Goal: Contribute content

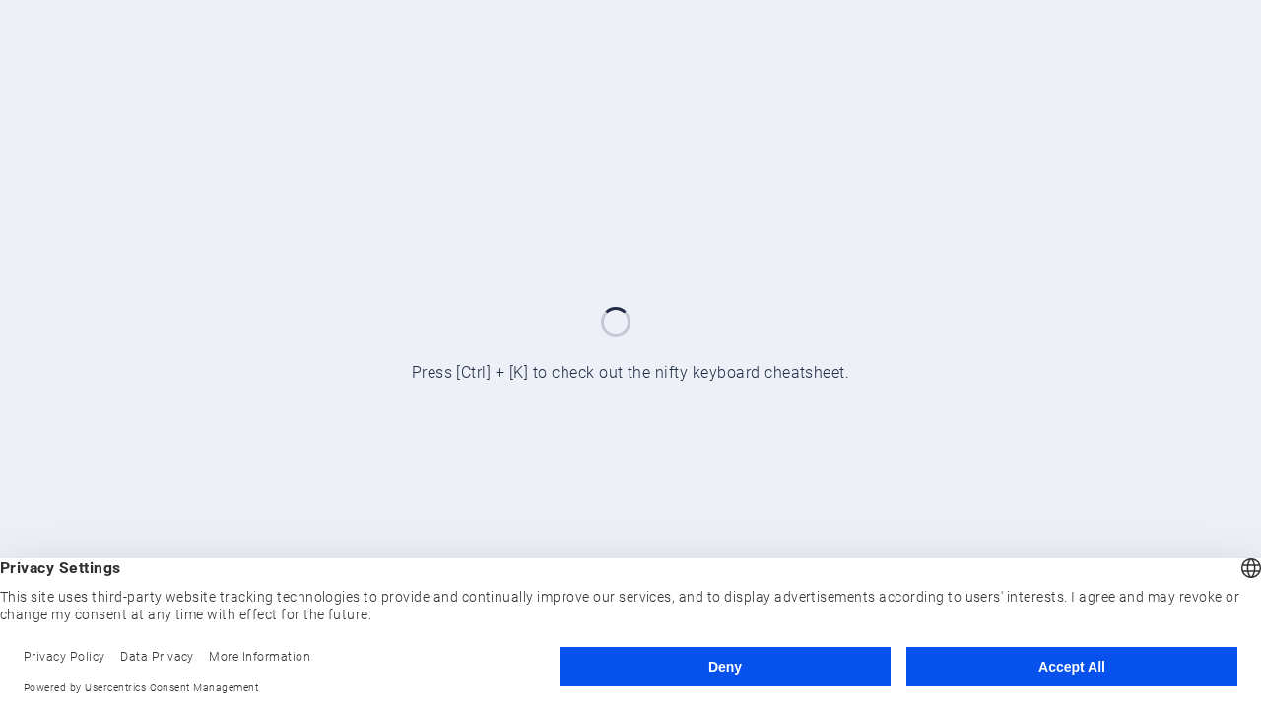
click at [725, 667] on button "Deny" at bounding box center [725, 666] width 331 height 39
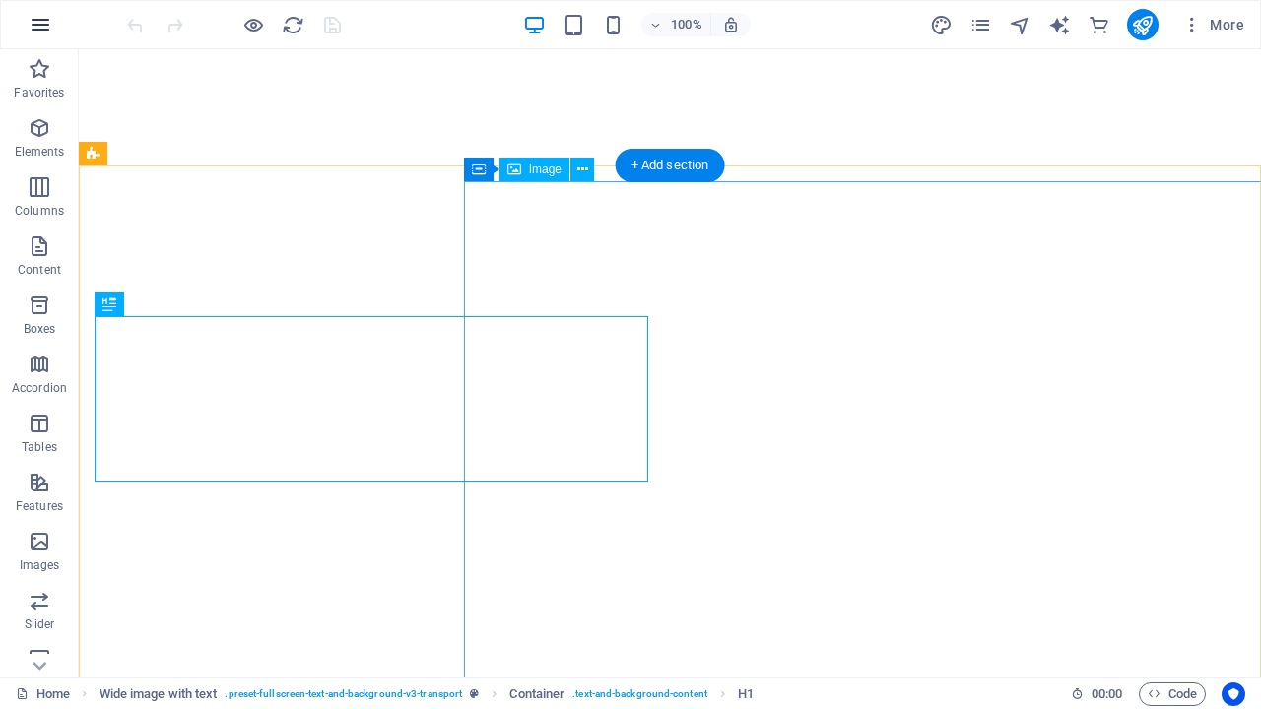
click at [40, 25] on icon "button" at bounding box center [41, 25] width 24 height 24
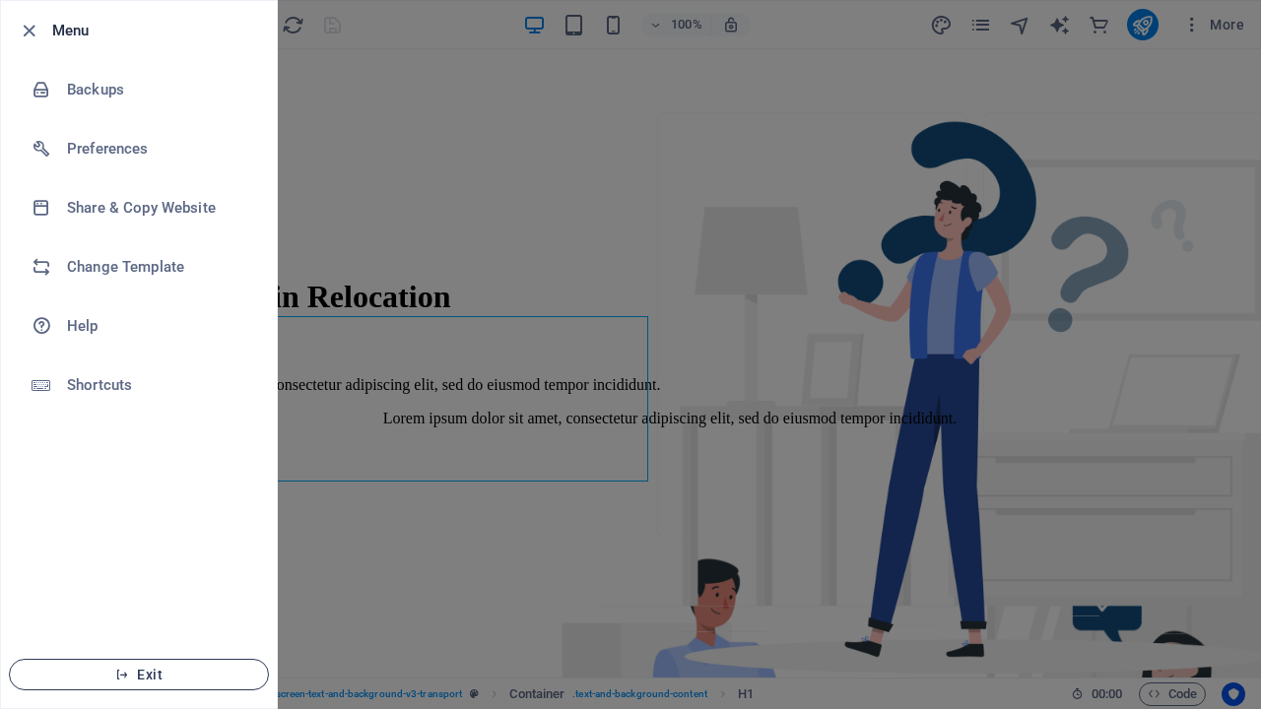
click at [139, 675] on span "Exit" at bounding box center [139, 675] width 227 height 16
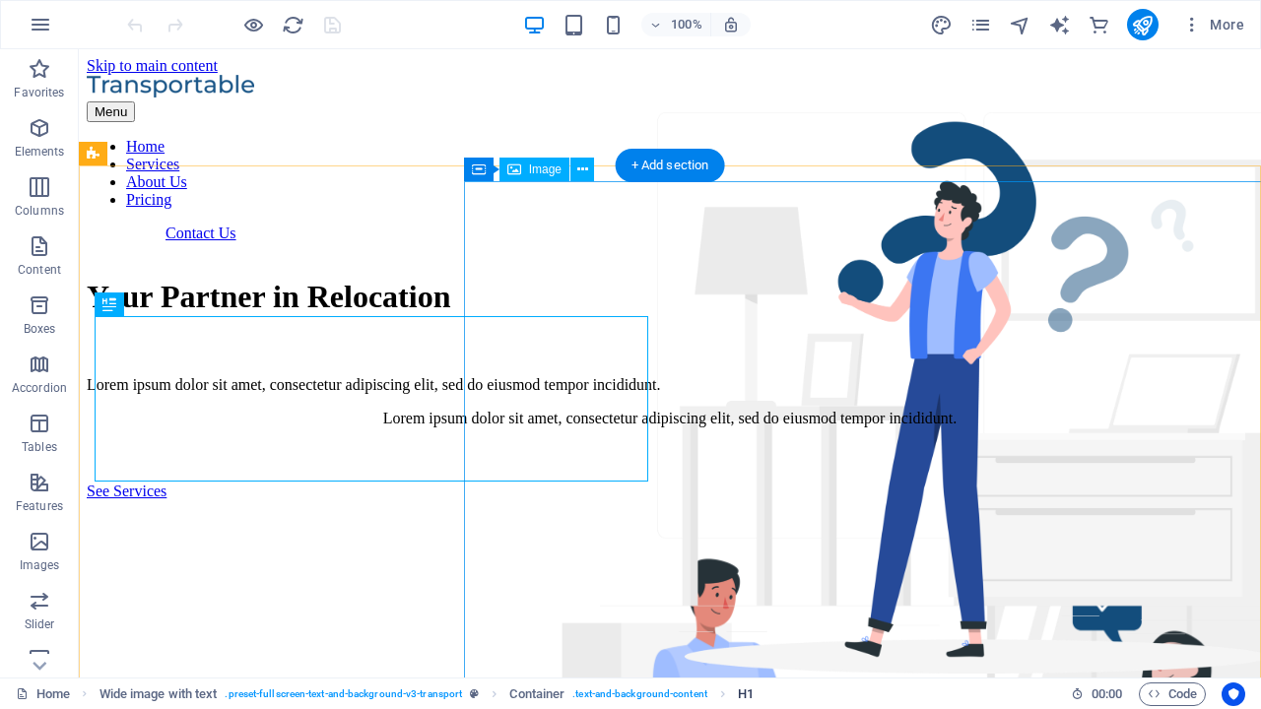
click at [746, 694] on span "H1" at bounding box center [746, 695] width 16 height 24
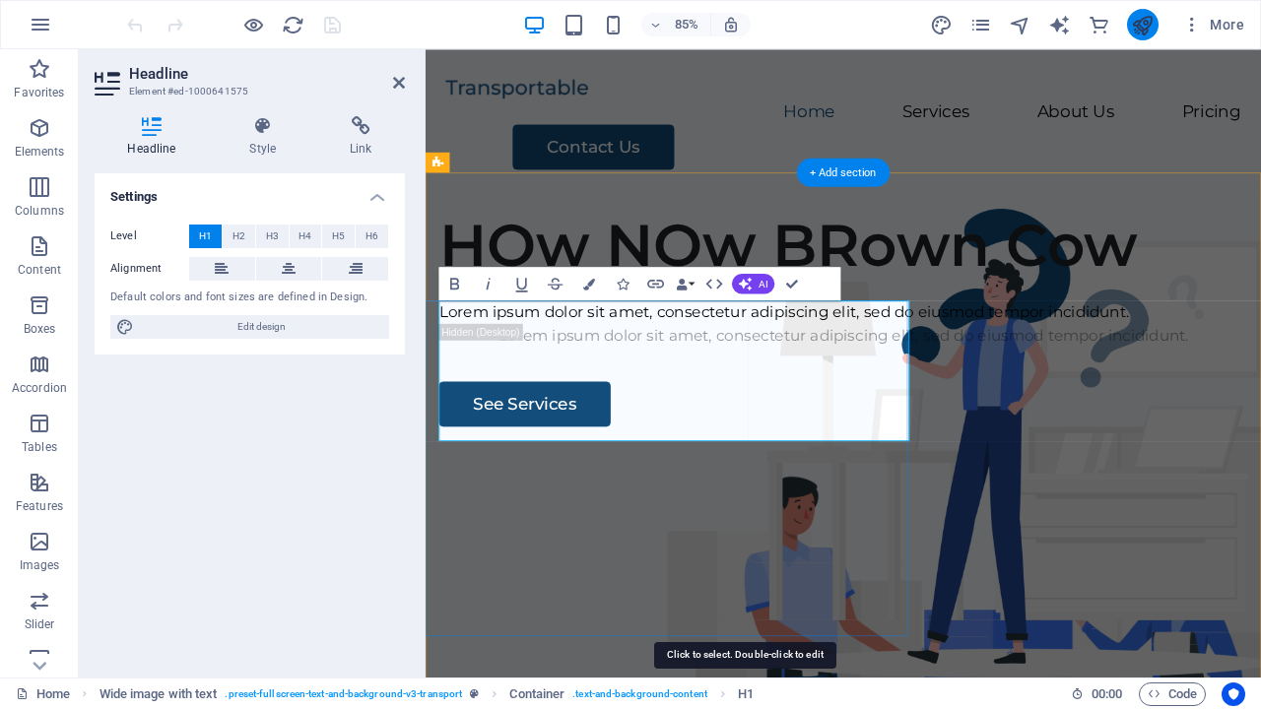
click at [1142, 25] on icon "publish" at bounding box center [1142, 25] width 23 height 23
checkbox input "false"
